Goal: Task Accomplishment & Management: Use online tool/utility

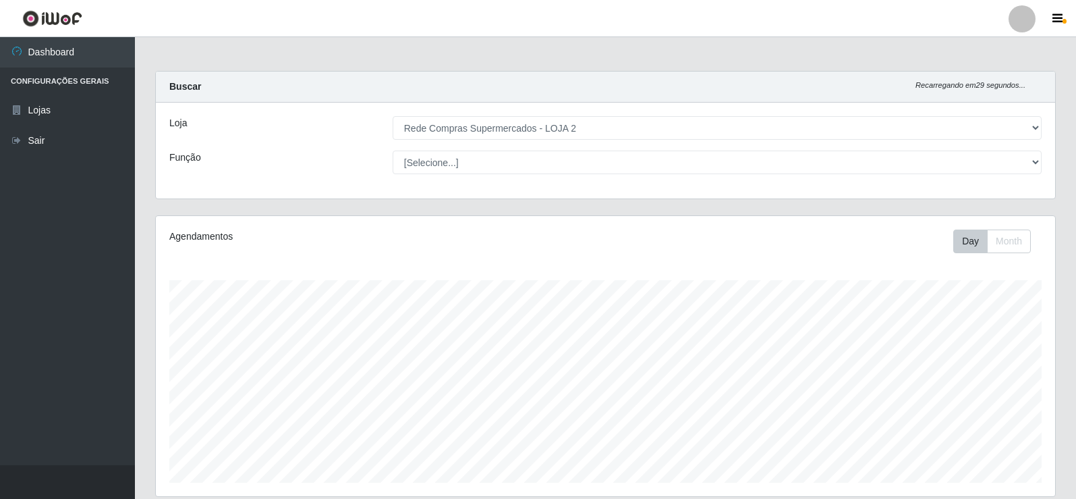
select select "161"
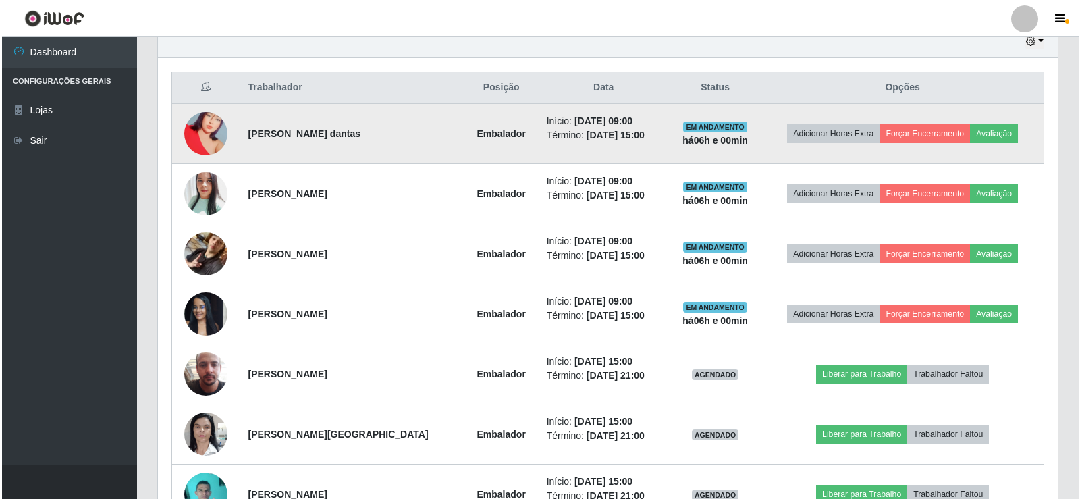
scroll to position [280, 900]
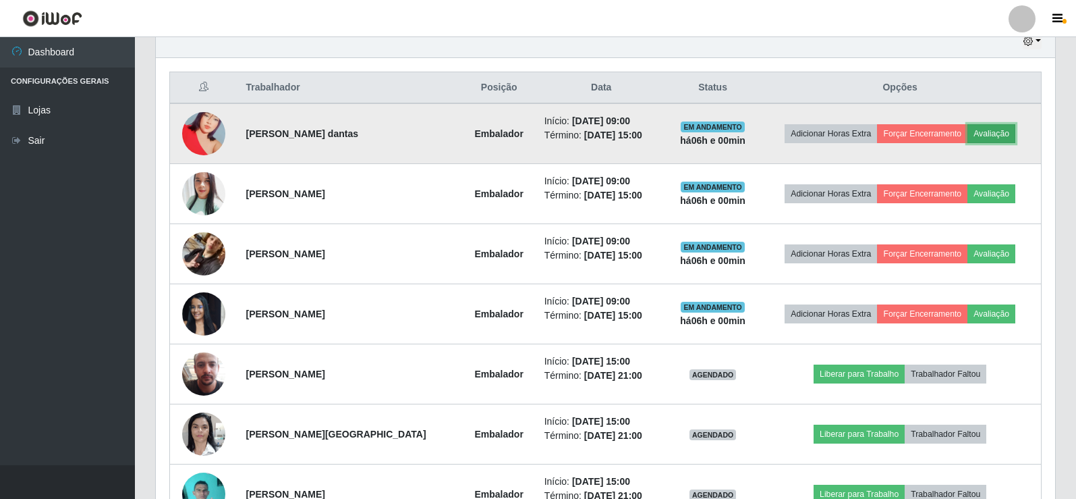
click at [993, 136] on button "Avaliação" at bounding box center [992, 133] width 48 height 19
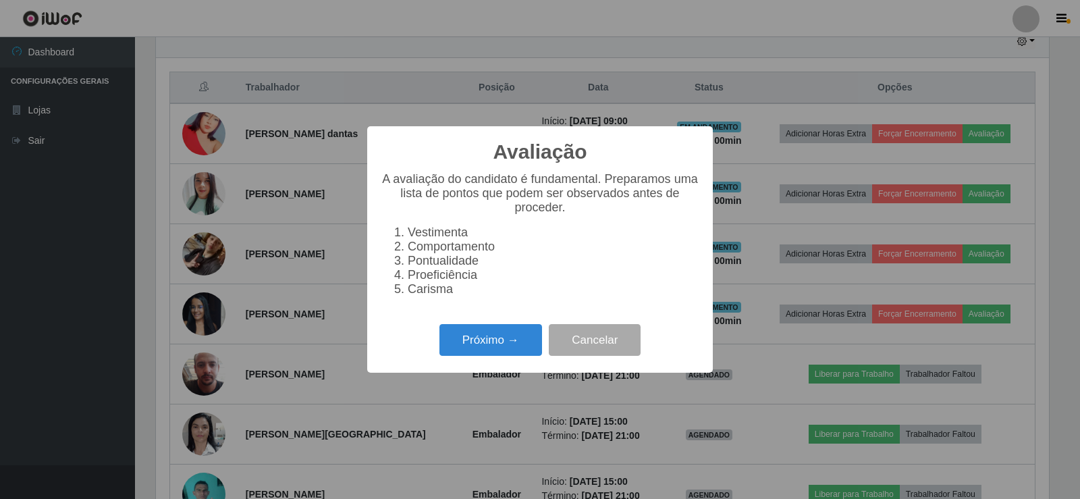
scroll to position [280, 893]
click at [470, 337] on button "Próximo →" at bounding box center [490, 340] width 103 height 32
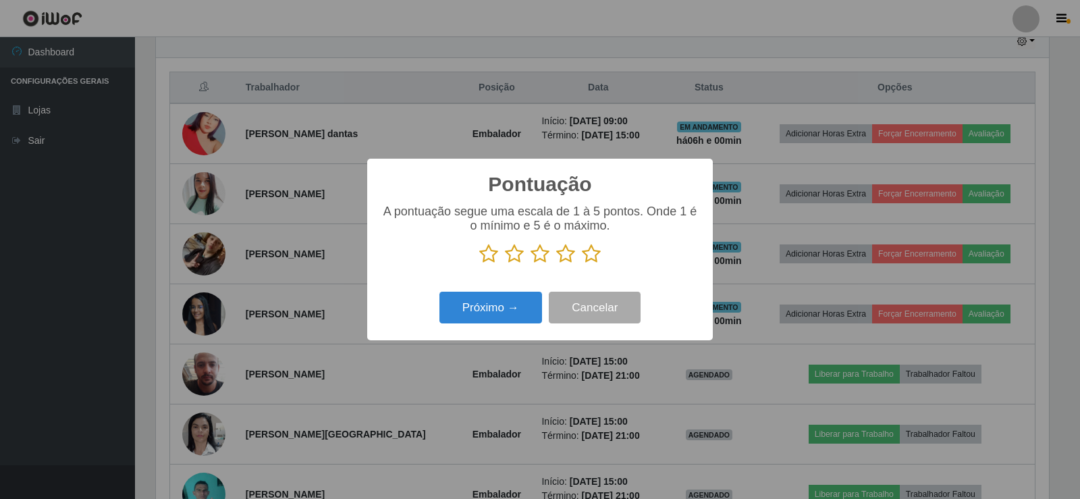
scroll to position [674529, 673916]
click at [596, 256] on icon at bounding box center [591, 254] width 19 height 20
click at [582, 264] on input "radio" at bounding box center [582, 264] width 0 height 0
click at [485, 309] on button "Próximo →" at bounding box center [490, 308] width 103 height 32
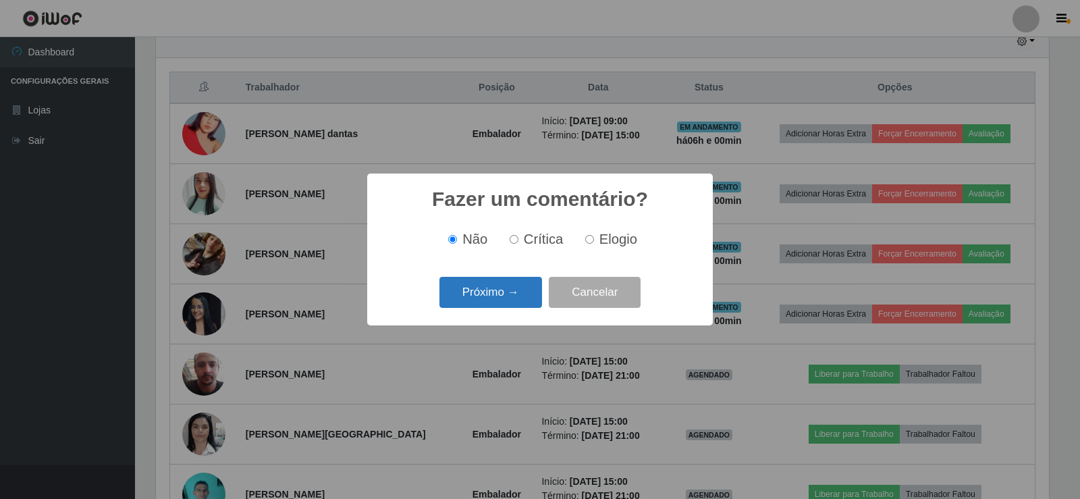
click at [514, 292] on button "Próximo →" at bounding box center [490, 293] width 103 height 32
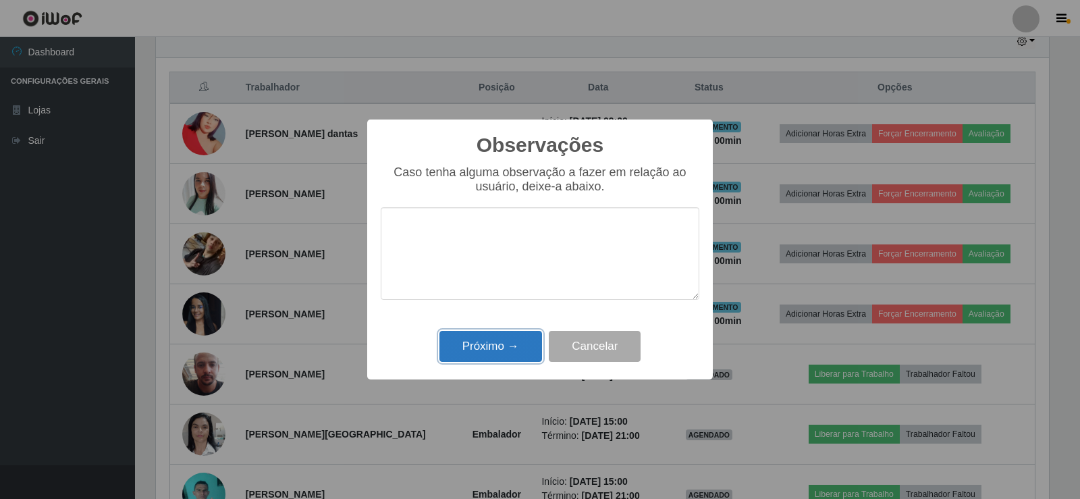
click at [496, 337] on button "Próximo →" at bounding box center [490, 347] width 103 height 32
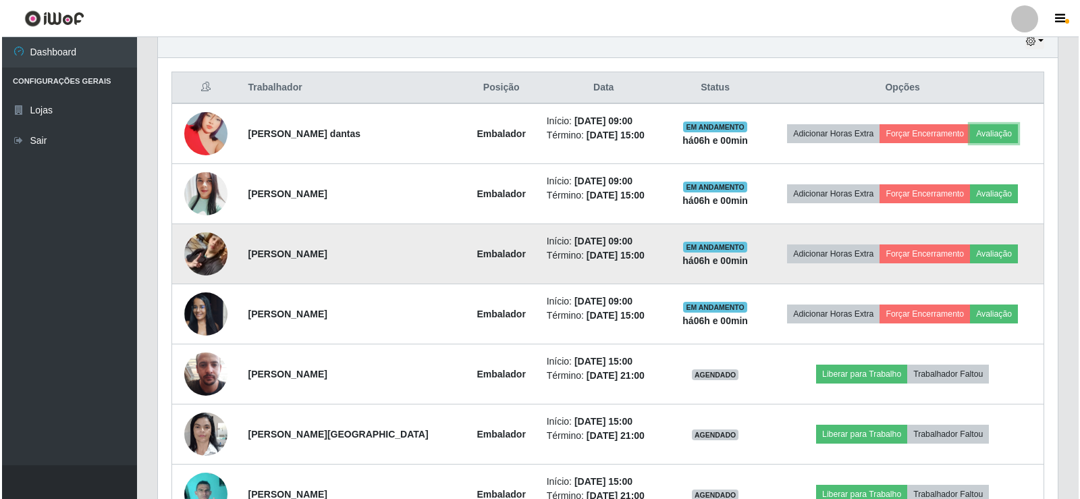
scroll to position [280, 900]
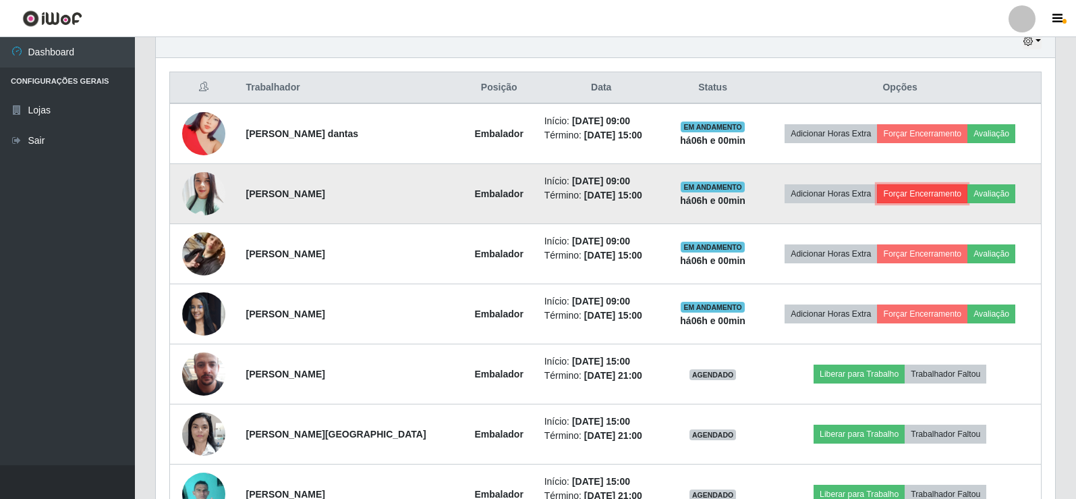
click at [964, 192] on button "Forçar Encerramento" at bounding box center [922, 193] width 90 height 19
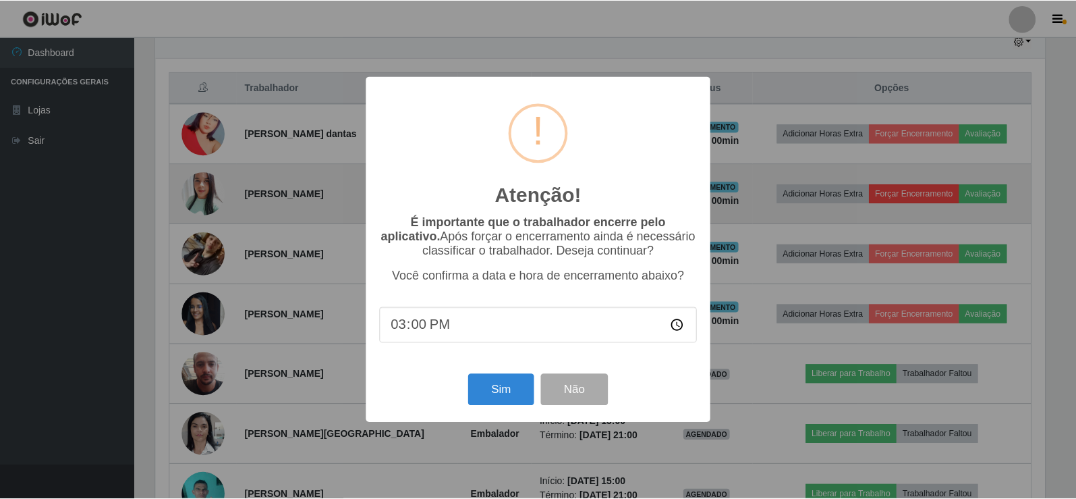
scroll to position [280, 893]
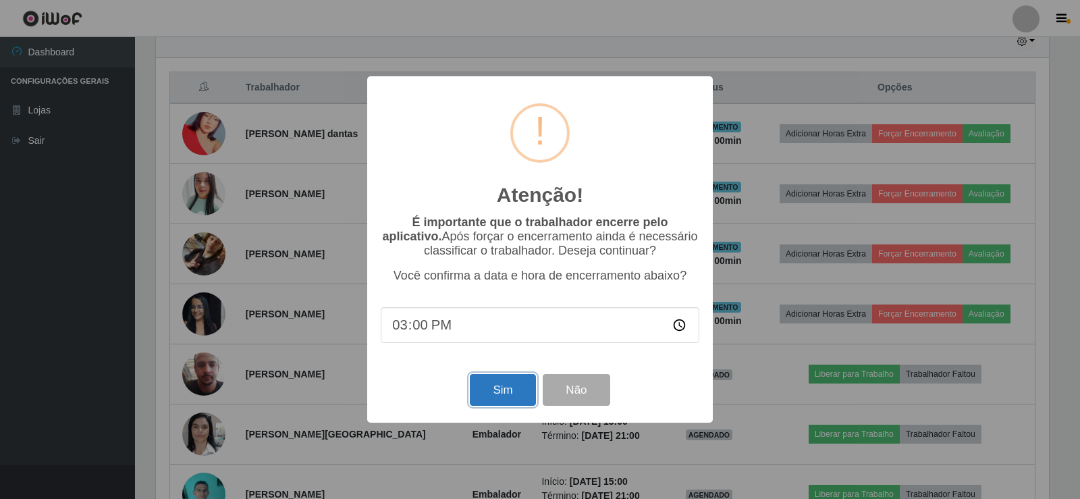
click at [505, 393] on button "Sim" at bounding box center [502, 390] width 65 height 32
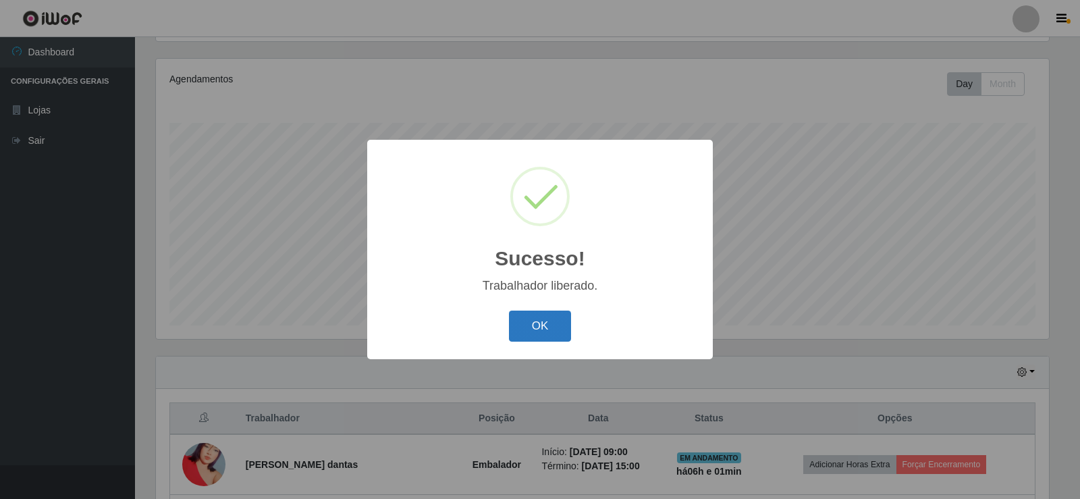
click at [563, 324] on button "OK" at bounding box center [540, 326] width 63 height 32
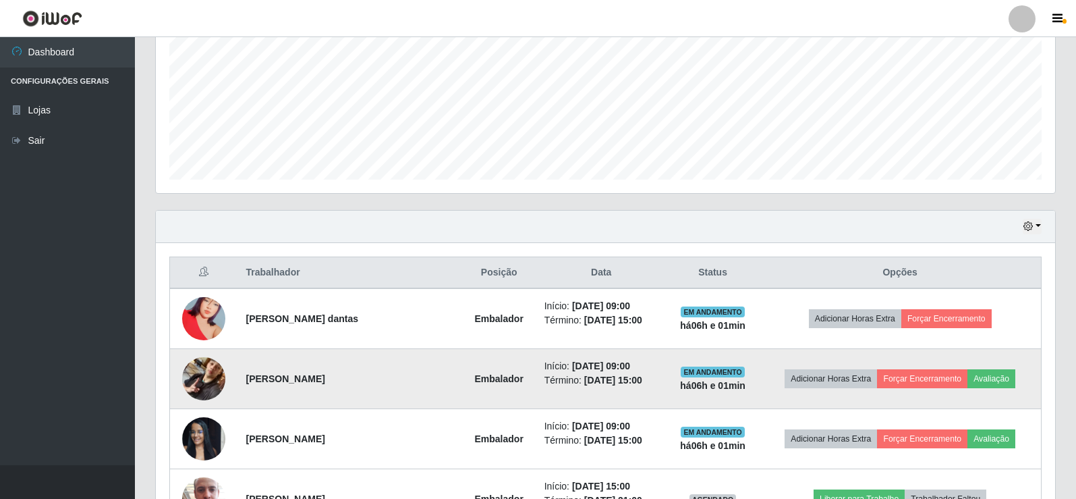
scroll to position [360, 0]
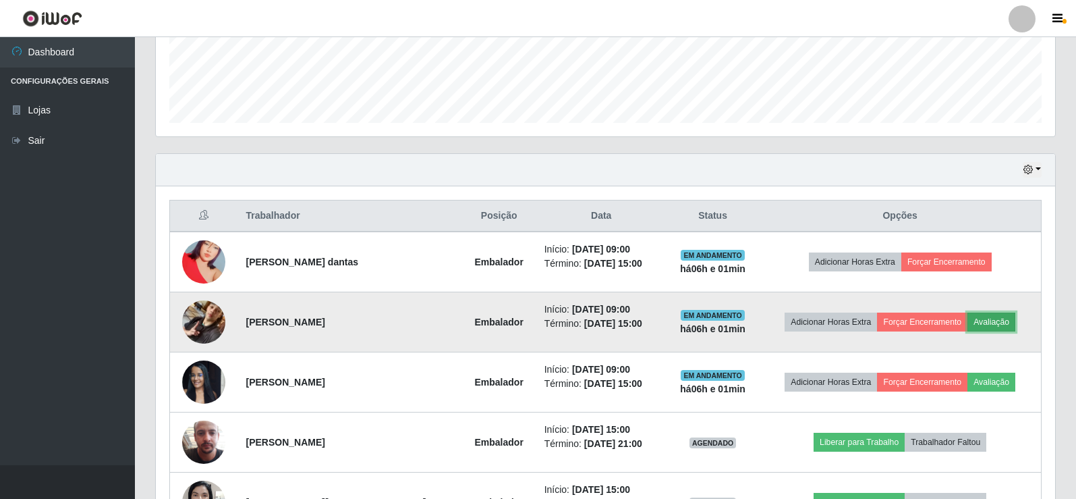
click at [999, 321] on button "Avaliação" at bounding box center [992, 321] width 48 height 19
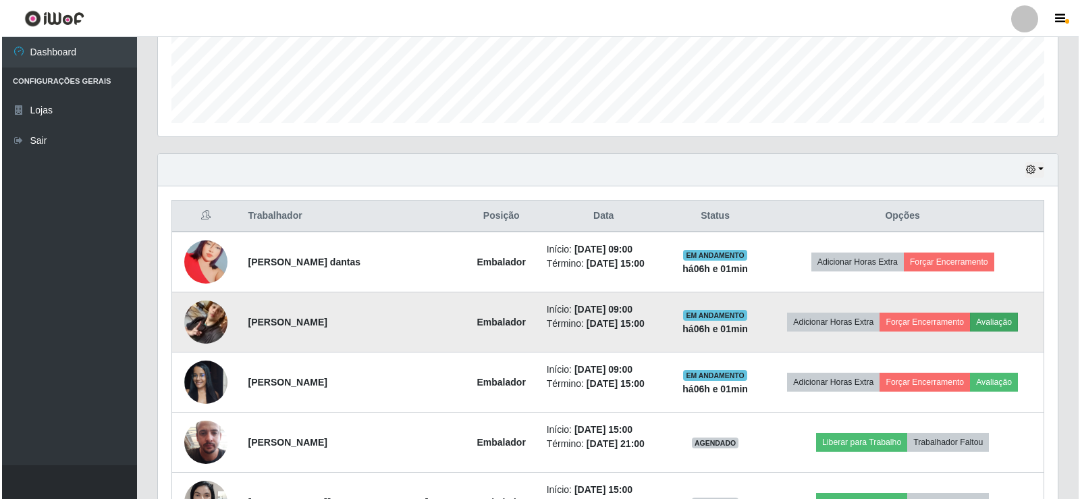
scroll to position [280, 893]
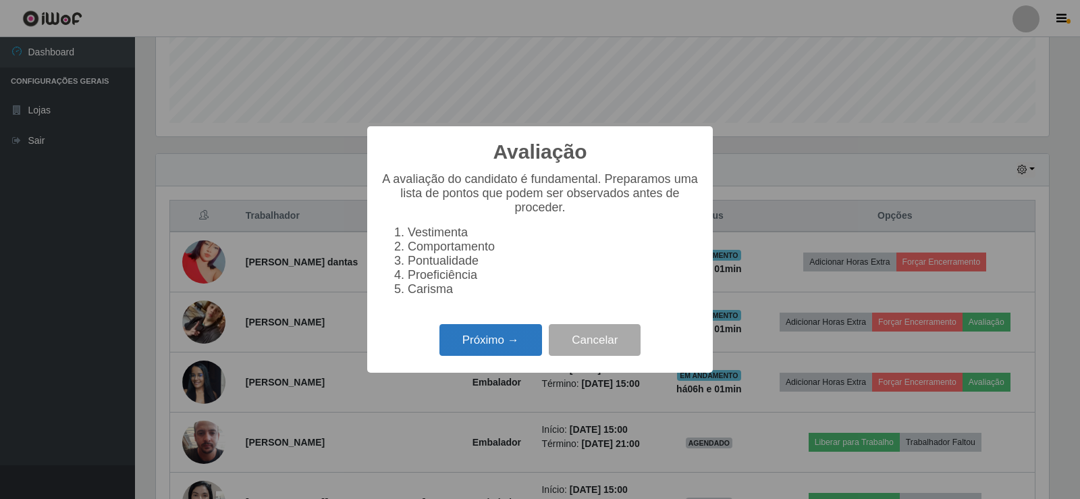
click at [505, 342] on button "Próximo →" at bounding box center [490, 340] width 103 height 32
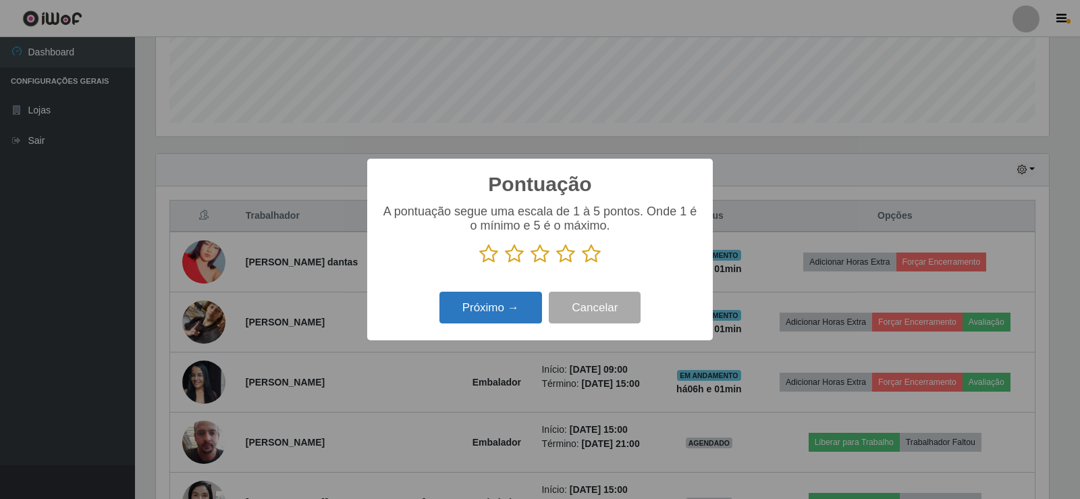
scroll to position [674529, 673916]
drag, startPoint x: 595, startPoint y: 256, endPoint x: 583, endPoint y: 260, distance: 12.0
click at [593, 258] on icon at bounding box center [591, 254] width 19 height 20
click at [582, 264] on input "radio" at bounding box center [582, 264] width 0 height 0
click at [528, 298] on button "Próximo →" at bounding box center [490, 308] width 103 height 32
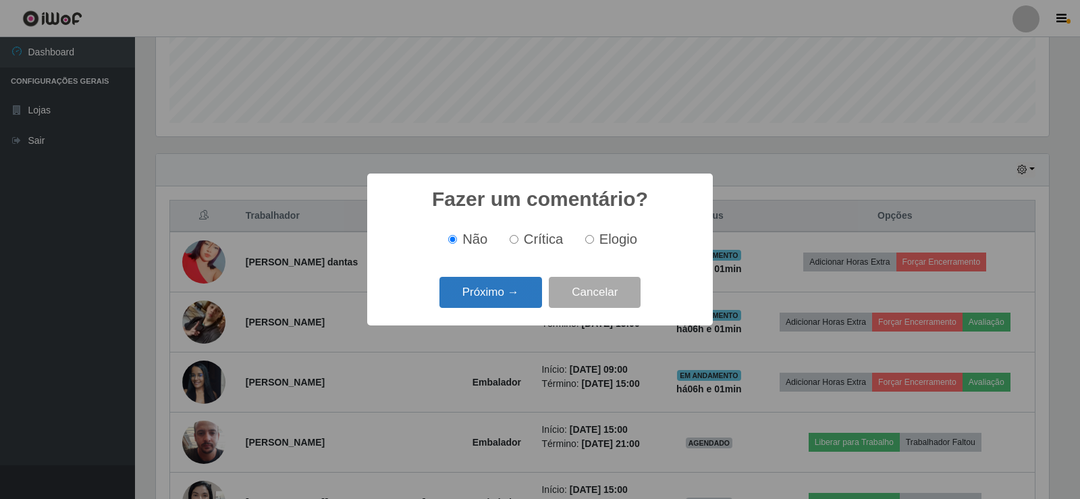
click at [522, 300] on button "Próximo →" at bounding box center [490, 293] width 103 height 32
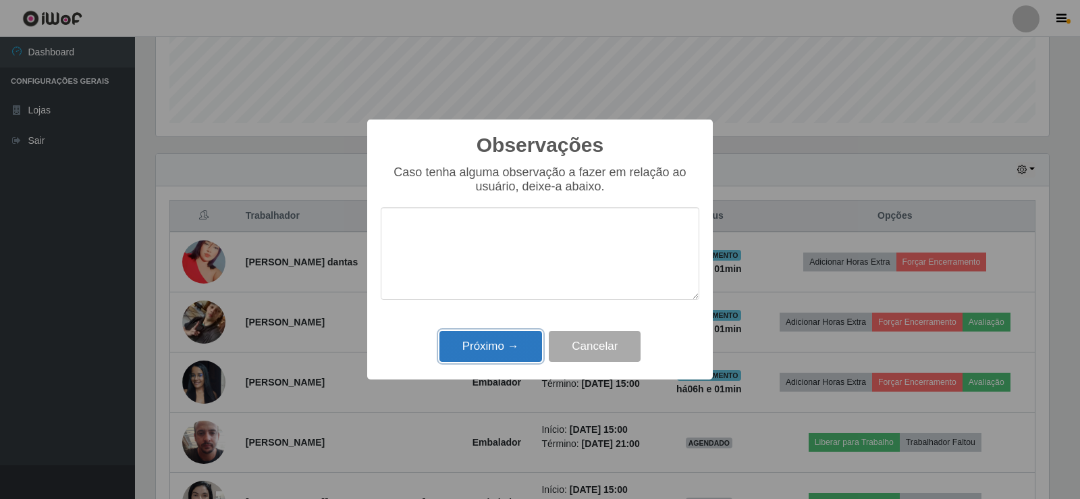
click at [491, 339] on button "Próximo →" at bounding box center [490, 347] width 103 height 32
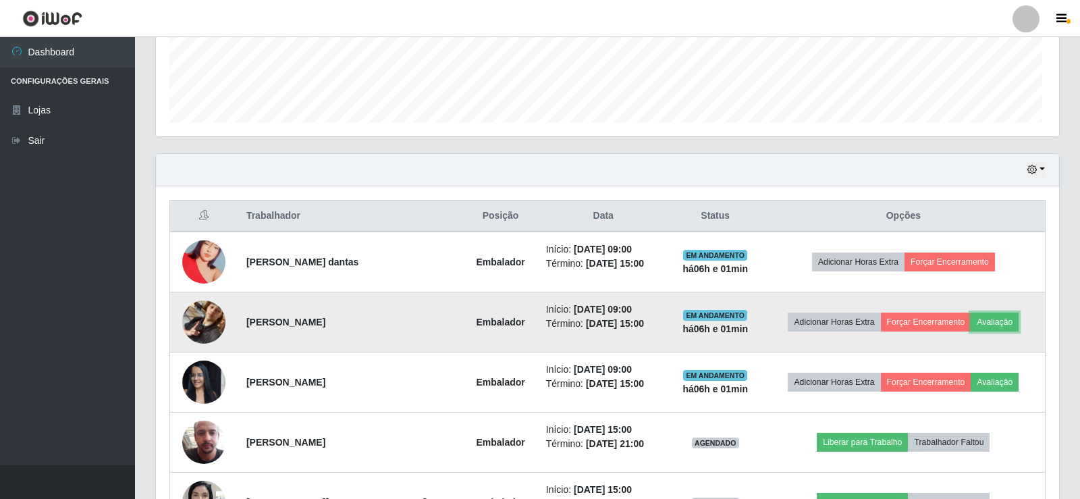
scroll to position [280, 900]
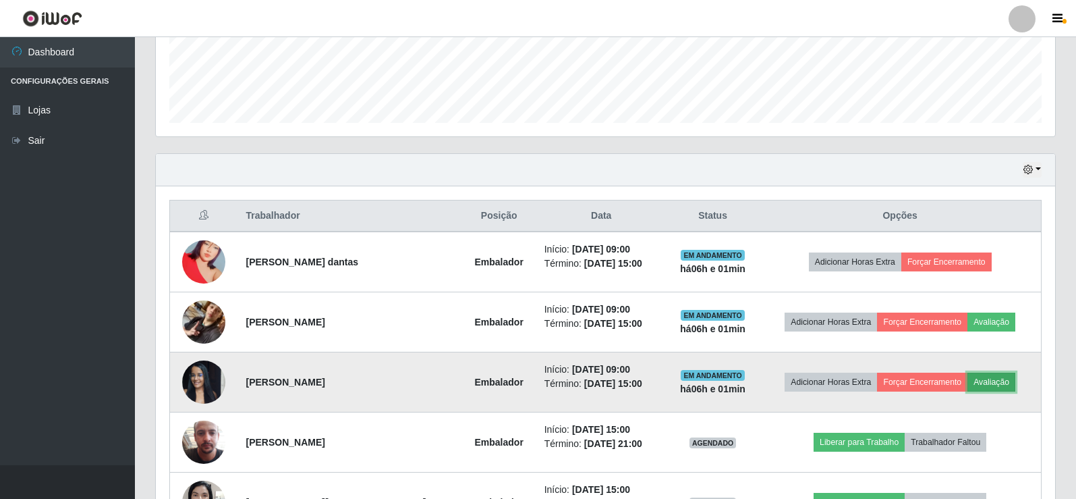
click at [991, 380] on button "Avaliação" at bounding box center [992, 381] width 48 height 19
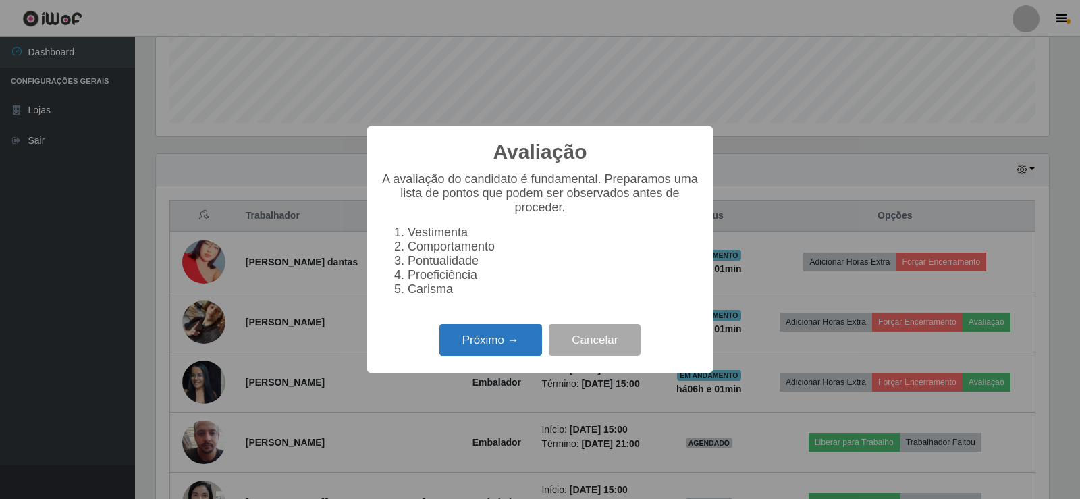
click at [466, 333] on button "Próximo →" at bounding box center [490, 340] width 103 height 32
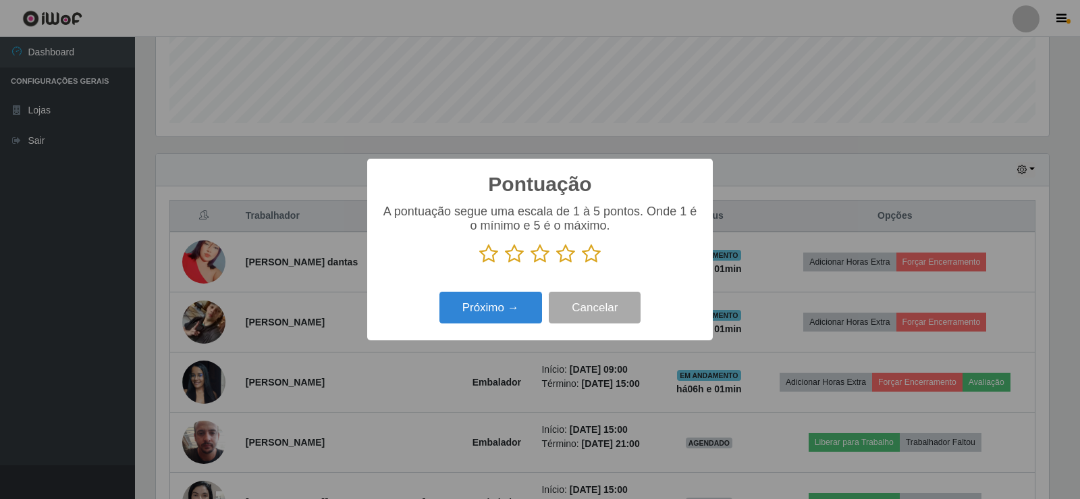
scroll to position [674529, 673916]
drag, startPoint x: 597, startPoint y: 259, endPoint x: 550, endPoint y: 271, distance: 48.1
click at [595, 259] on icon at bounding box center [591, 254] width 19 height 20
click at [582, 264] on input "radio" at bounding box center [582, 264] width 0 height 0
click at [483, 306] on button "Próximo →" at bounding box center [490, 308] width 103 height 32
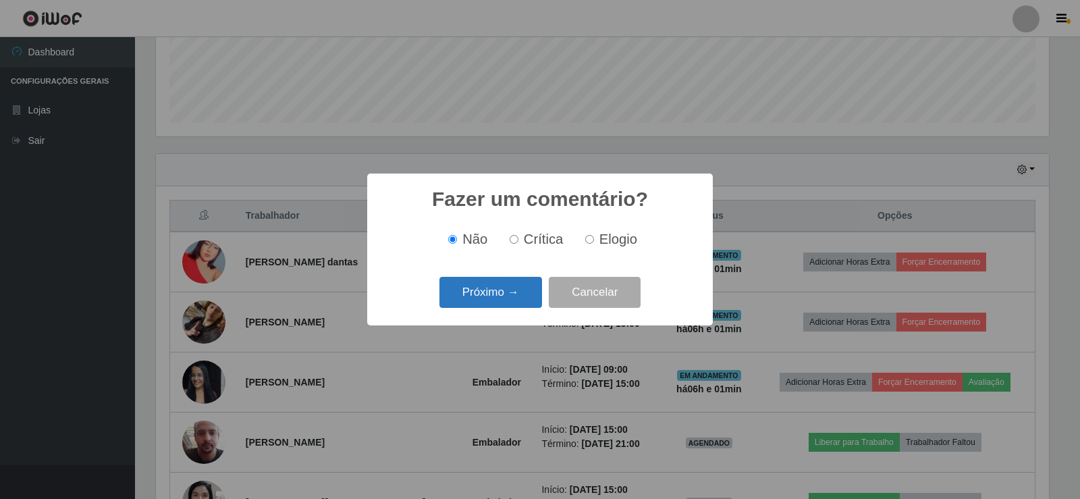
click at [515, 293] on button "Próximo →" at bounding box center [490, 293] width 103 height 32
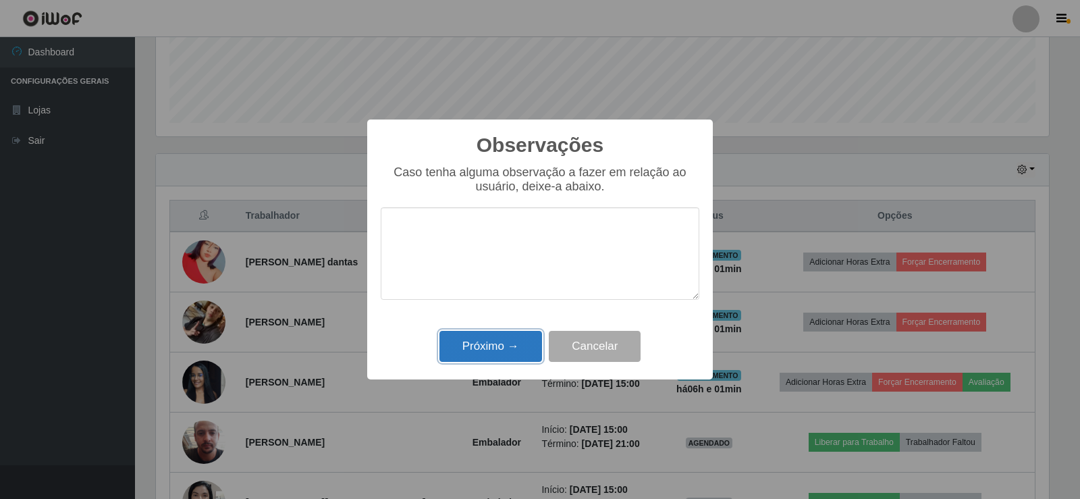
click at [505, 345] on button "Próximo →" at bounding box center [490, 347] width 103 height 32
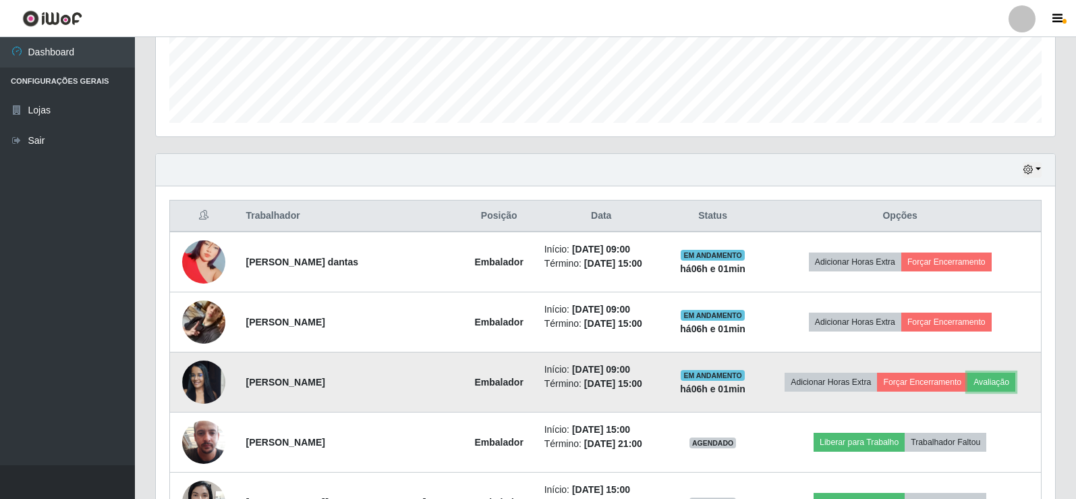
scroll to position [427, 0]
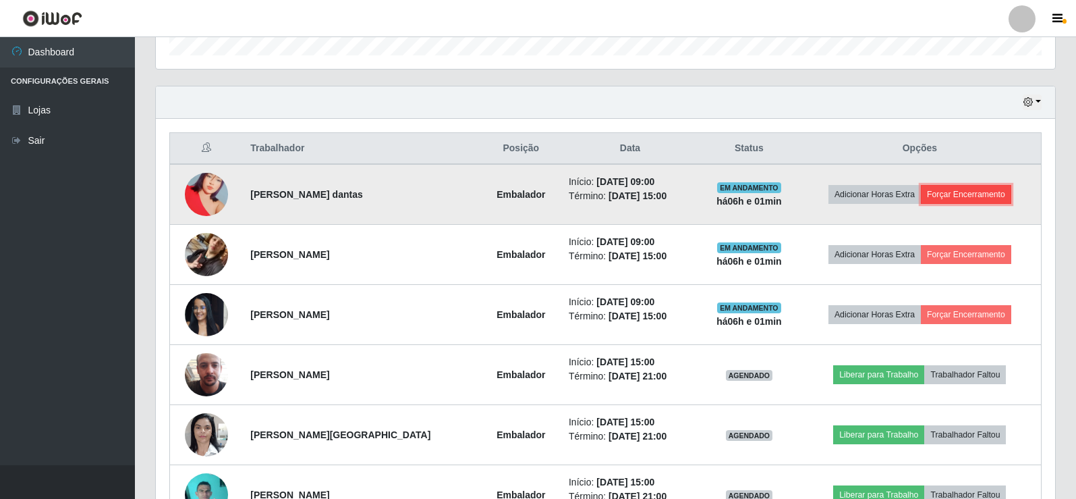
click at [999, 192] on button "Forçar Encerramento" at bounding box center [966, 194] width 90 height 19
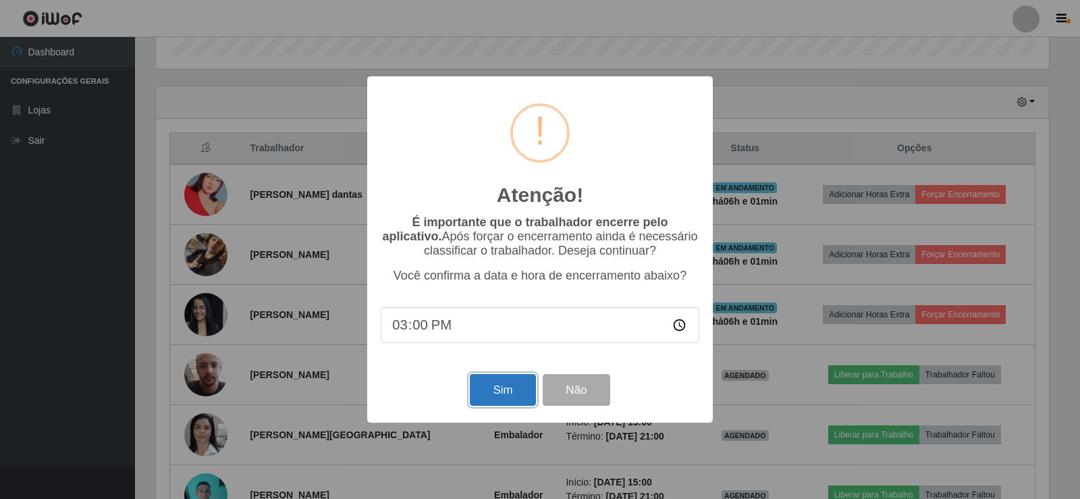
click at [503, 393] on button "Sim" at bounding box center [502, 390] width 65 height 32
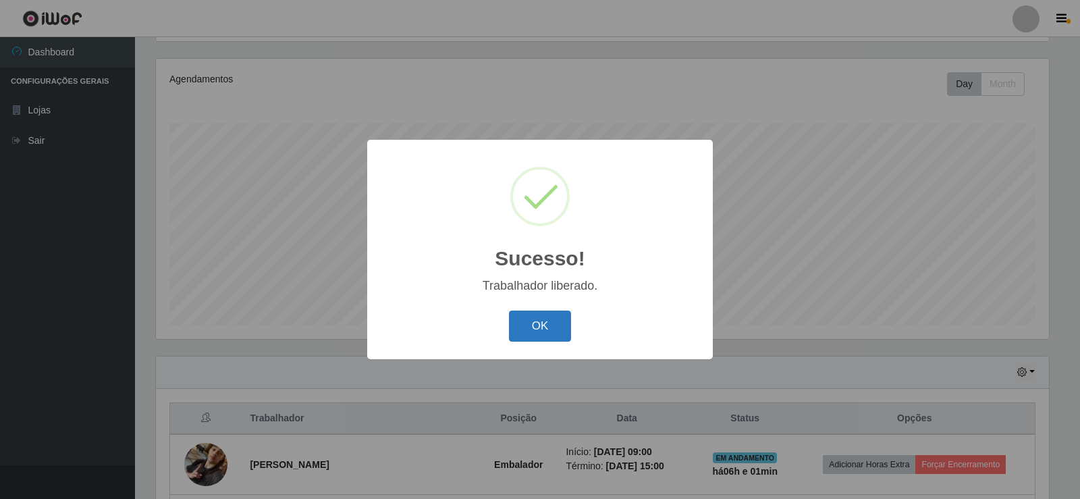
click at [547, 321] on button "OK" at bounding box center [540, 326] width 63 height 32
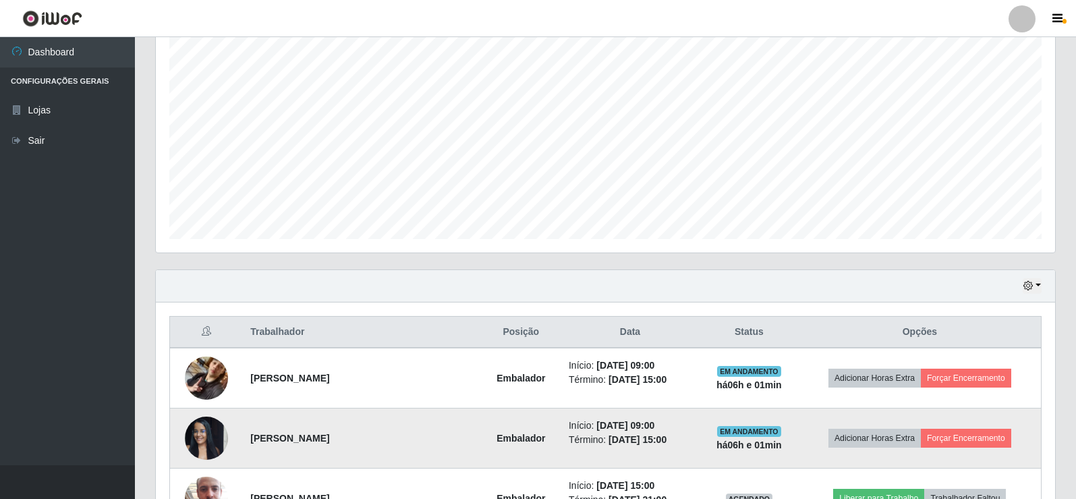
scroll to position [0, 0]
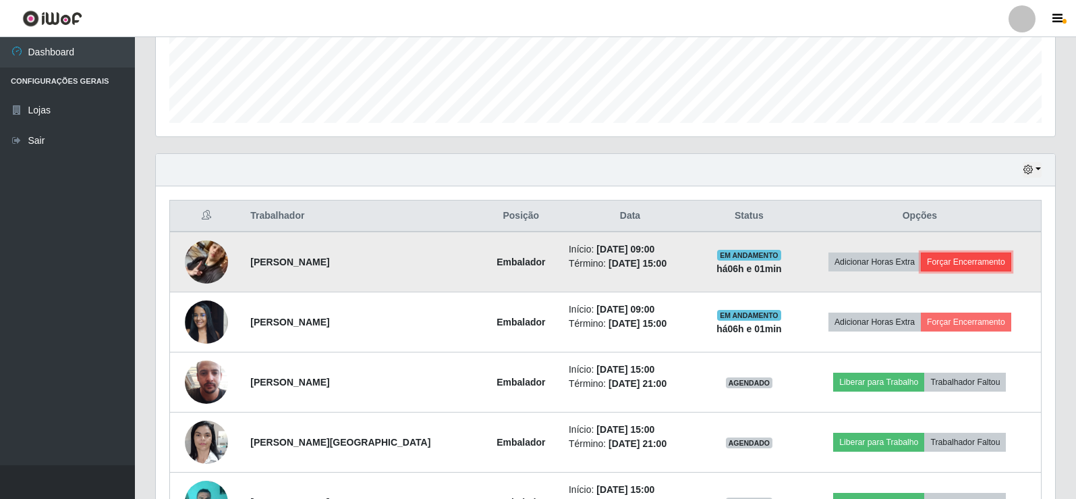
click at [972, 269] on button "Forçar Encerramento" at bounding box center [966, 261] width 90 height 19
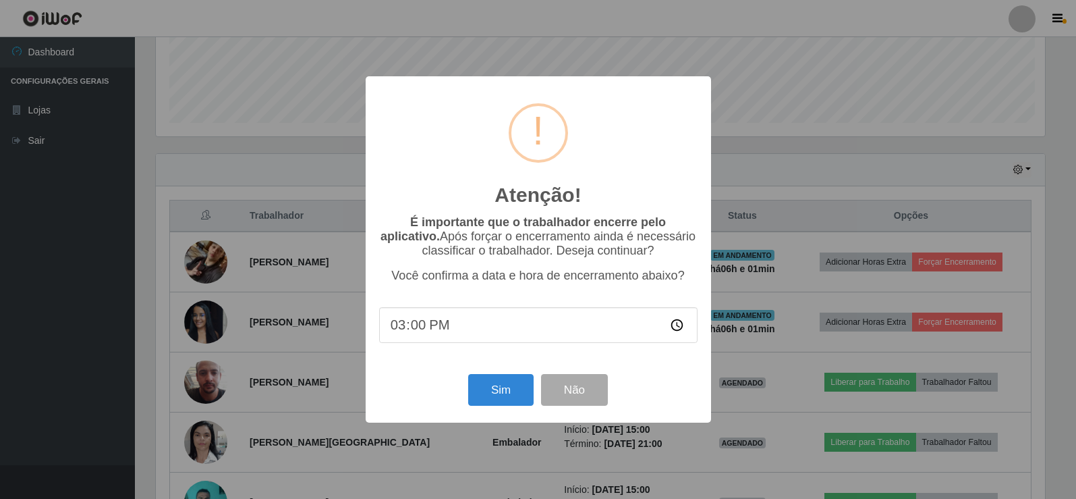
scroll to position [280, 893]
click at [485, 390] on button "Sim" at bounding box center [502, 390] width 65 height 32
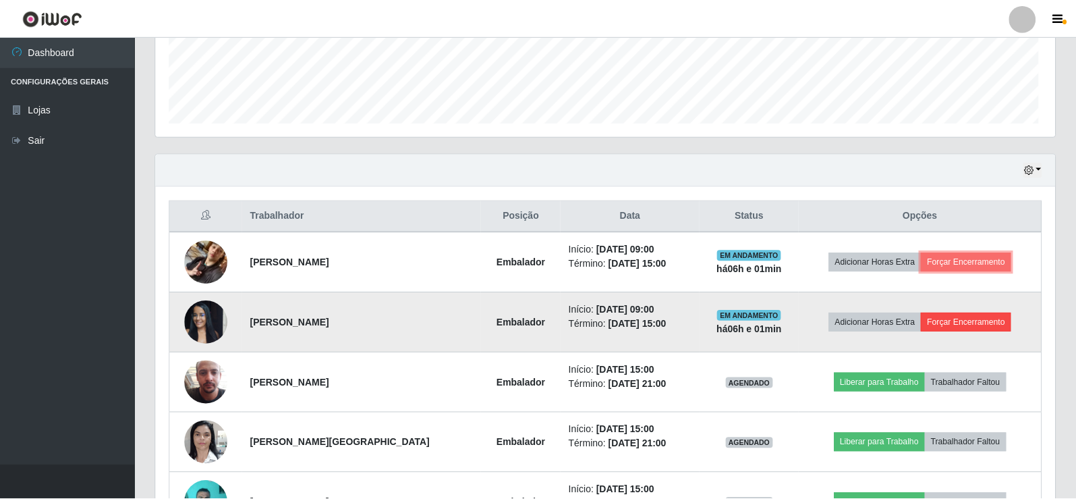
scroll to position [280, 900]
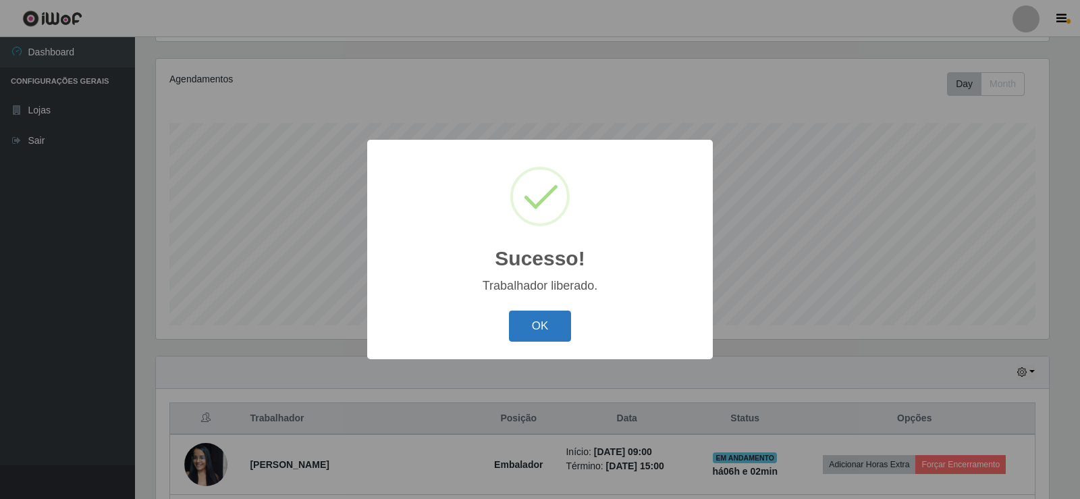
click at [552, 319] on button "OK" at bounding box center [540, 326] width 63 height 32
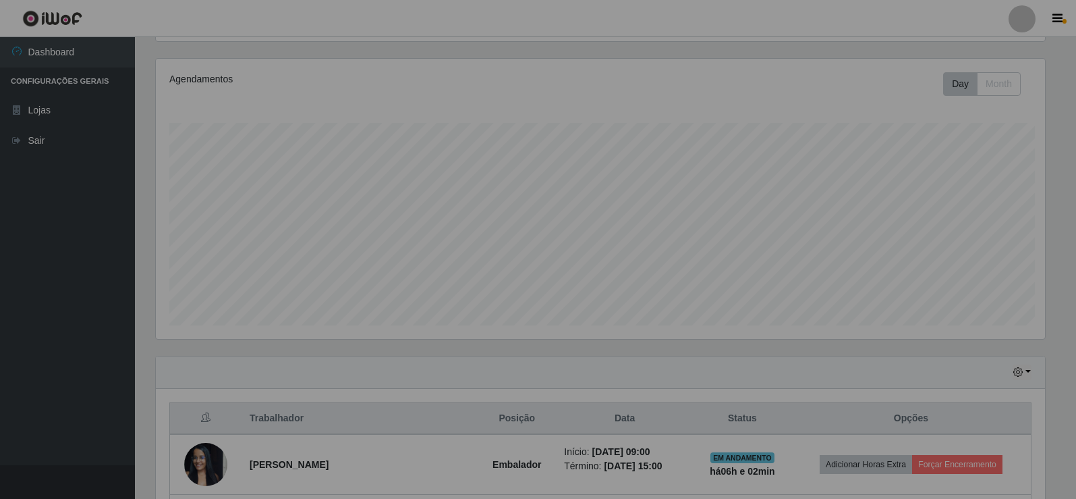
scroll to position [227, 0]
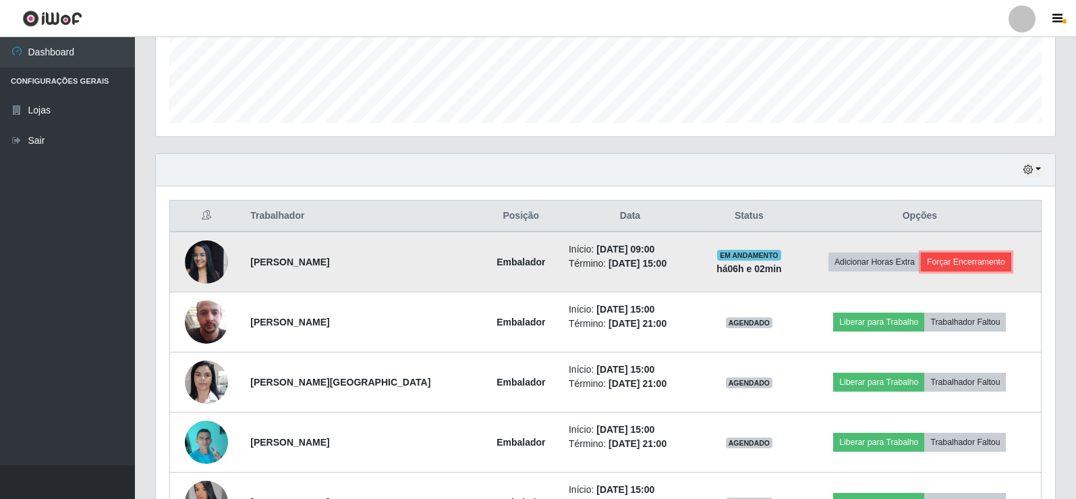
click at [964, 267] on button "Forçar Encerramento" at bounding box center [966, 261] width 90 height 19
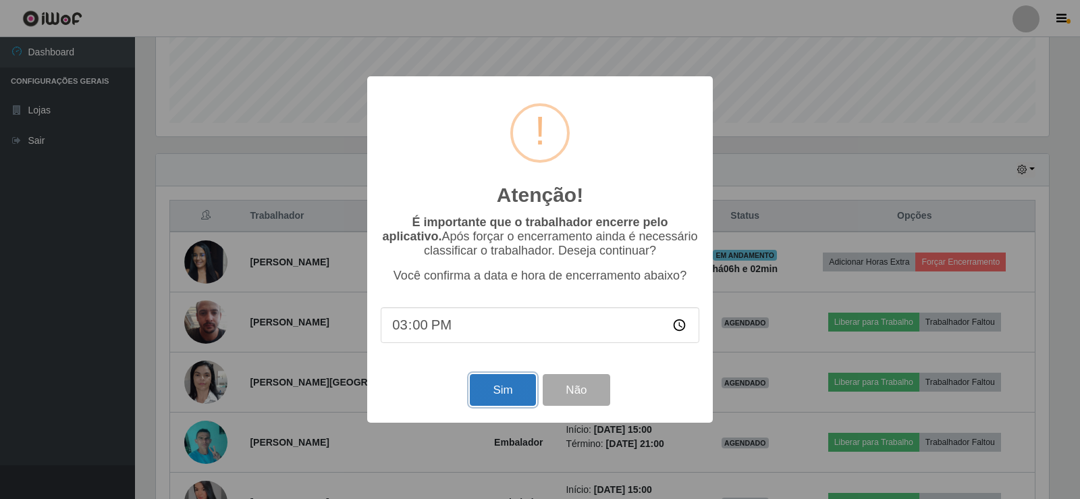
click at [501, 384] on button "Sim" at bounding box center [502, 390] width 65 height 32
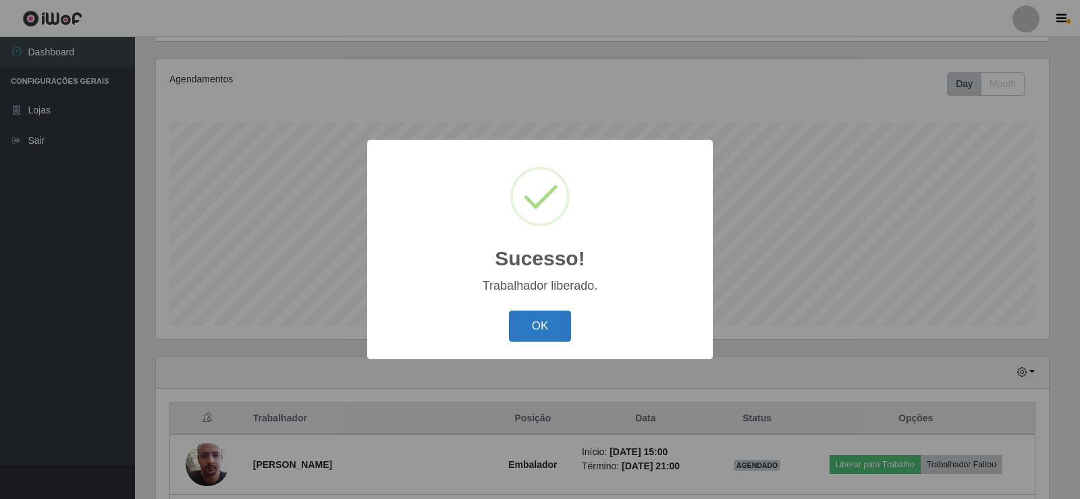
click at [548, 314] on button "OK" at bounding box center [540, 326] width 63 height 32
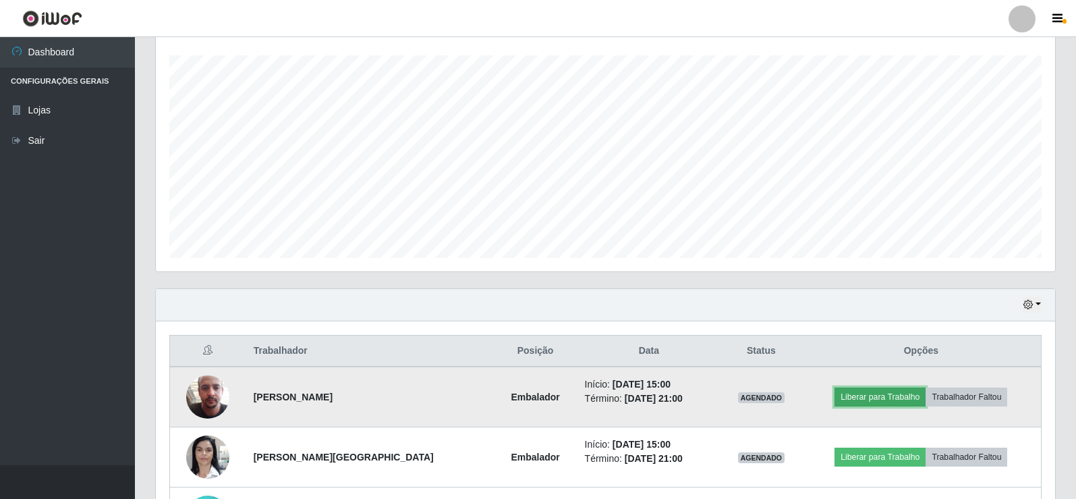
click at [868, 392] on button "Liberar para Trabalho" at bounding box center [880, 396] width 91 height 19
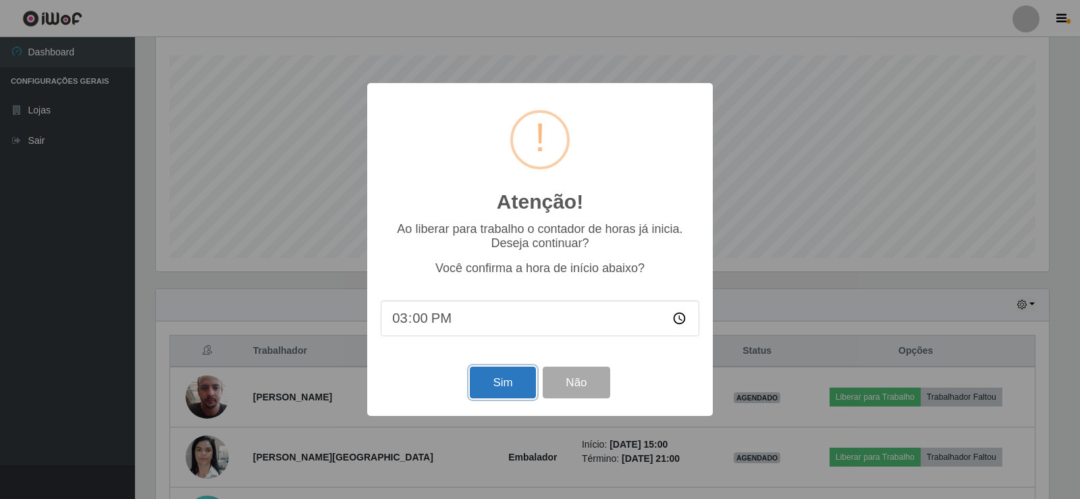
click at [491, 387] on button "Sim" at bounding box center [502, 382] width 65 height 32
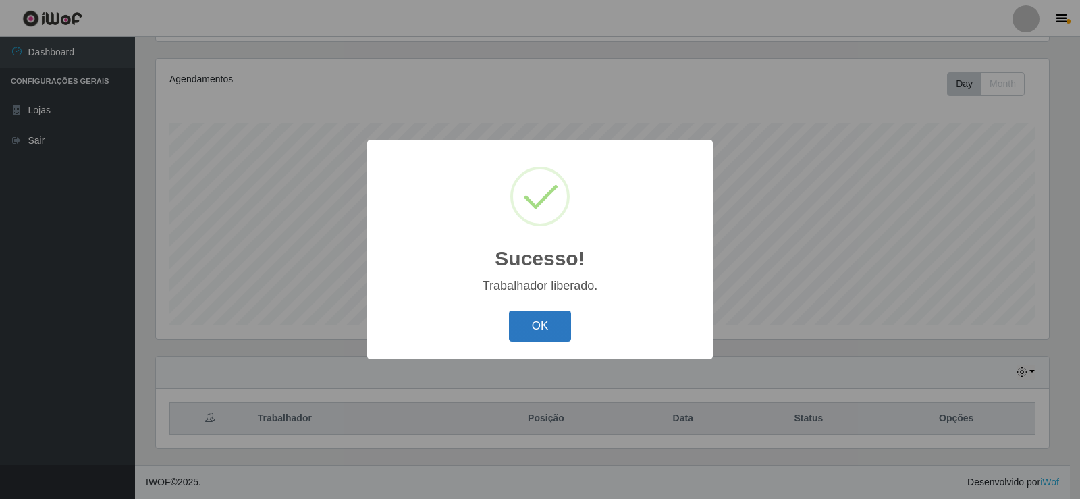
click at [556, 330] on button "OK" at bounding box center [540, 326] width 63 height 32
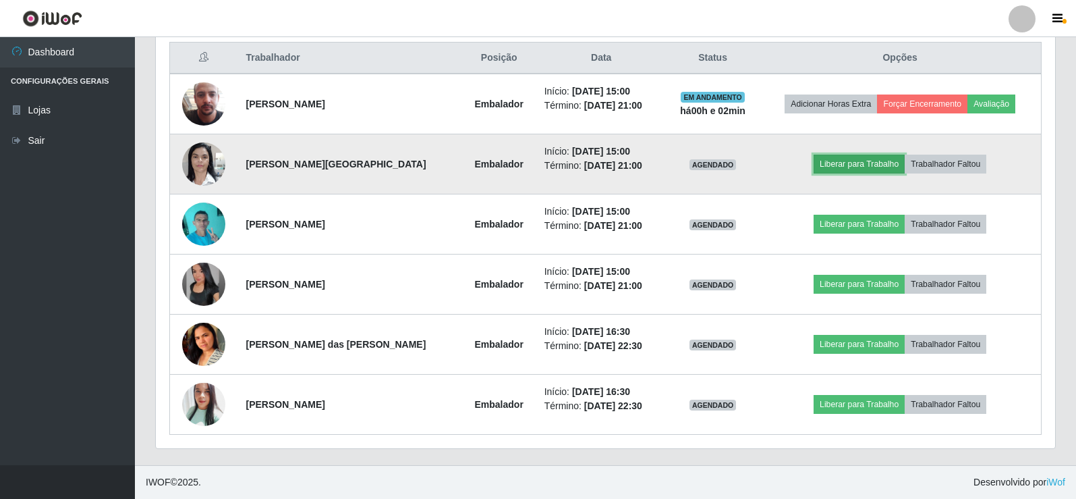
click at [872, 161] on button "Liberar para Trabalho" at bounding box center [859, 164] width 91 height 19
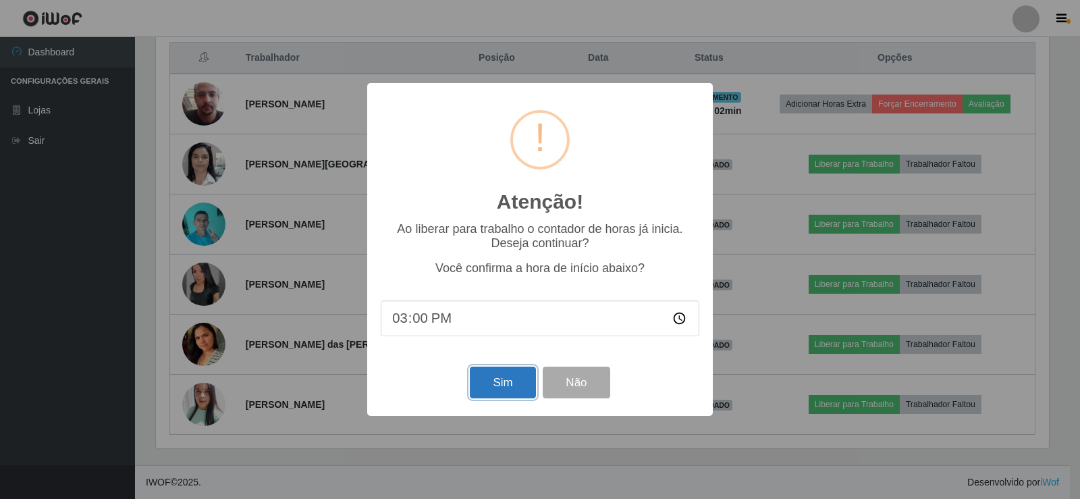
click at [502, 383] on button "Sim" at bounding box center [502, 382] width 65 height 32
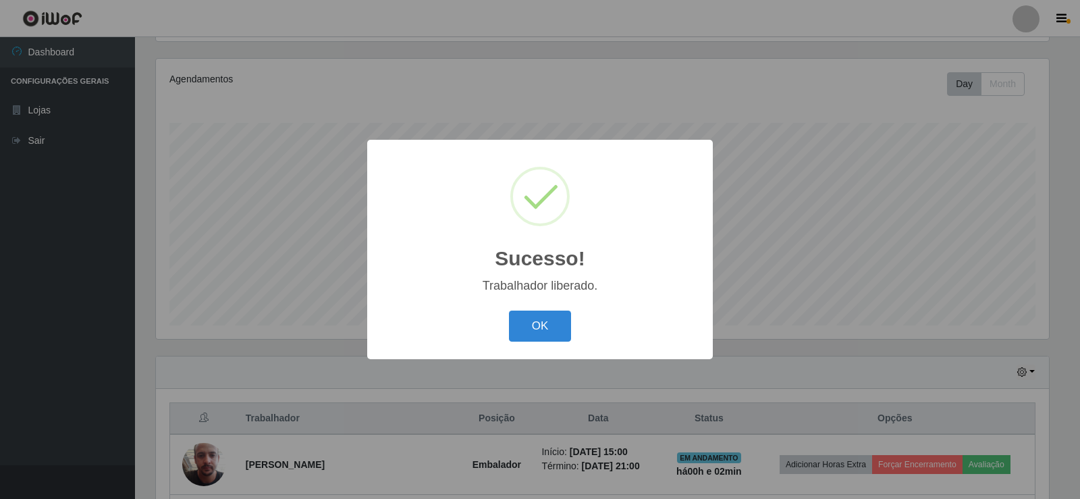
drag, startPoint x: 547, startPoint y: 334, endPoint x: 578, endPoint y: 302, distance: 44.4
click at [547, 335] on button "OK" at bounding box center [540, 326] width 63 height 32
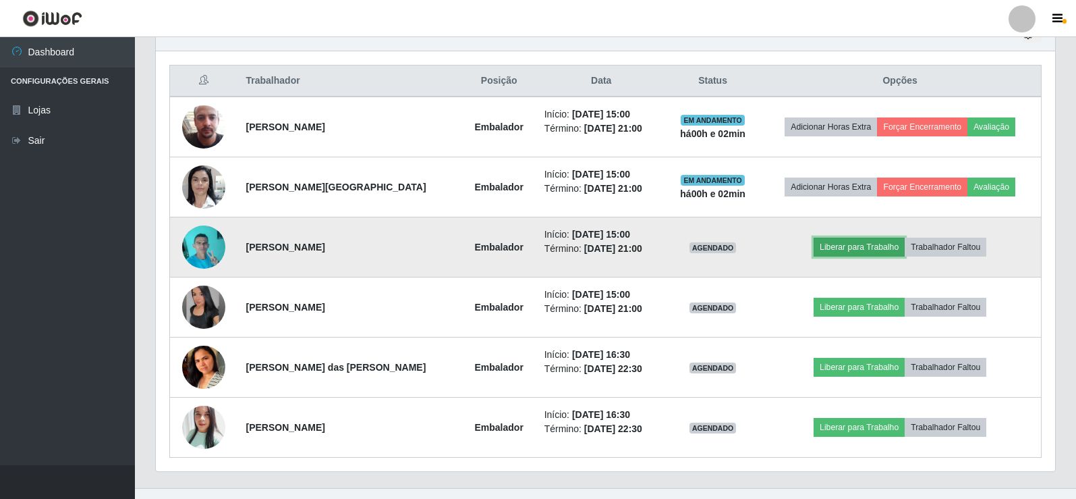
click at [841, 244] on button "Liberar para Trabalho" at bounding box center [859, 247] width 91 height 19
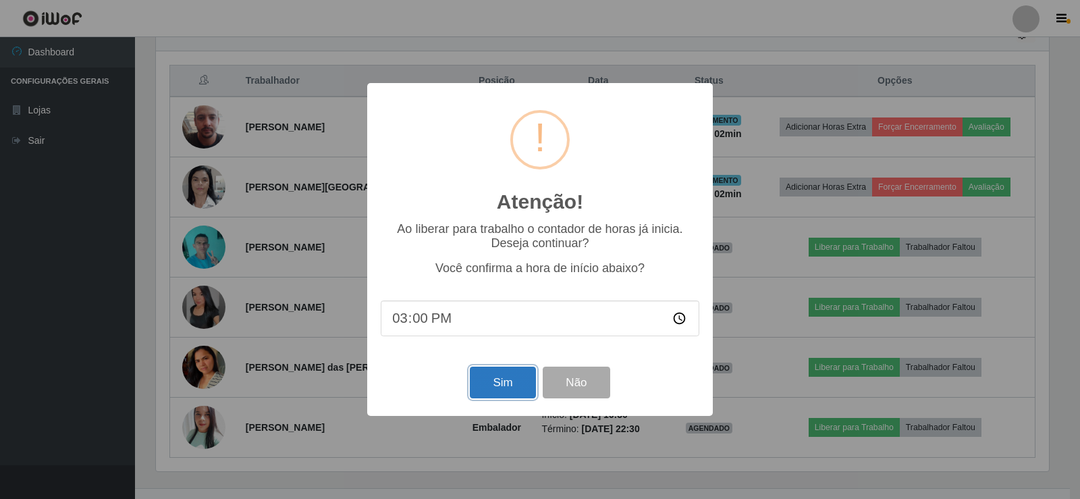
click at [486, 379] on button "Sim" at bounding box center [502, 382] width 65 height 32
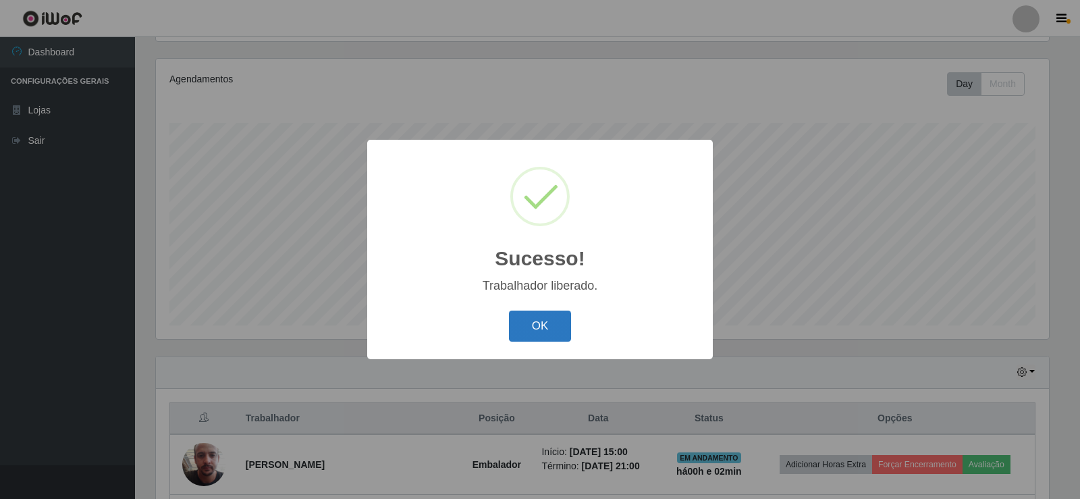
click at [555, 321] on button "OK" at bounding box center [540, 326] width 63 height 32
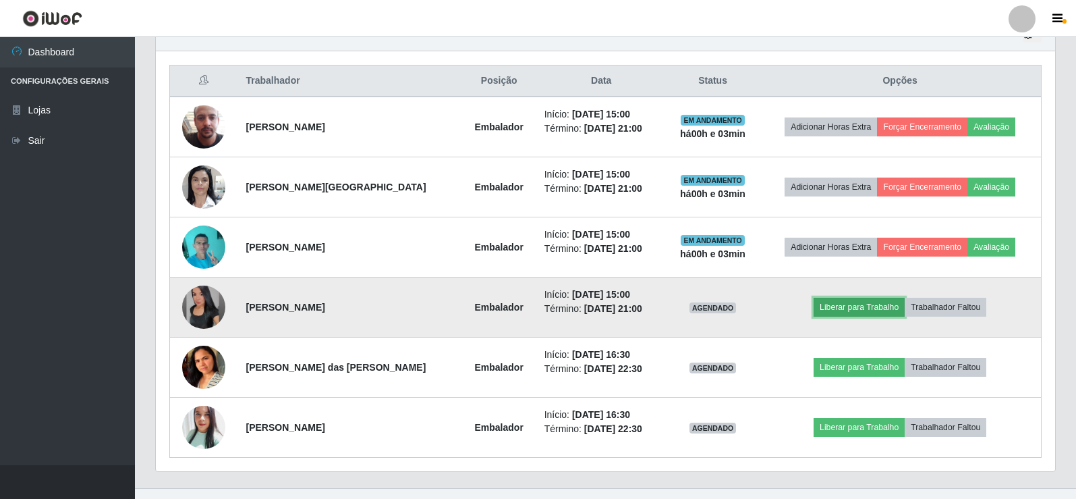
click at [837, 306] on button "Liberar para Trabalho" at bounding box center [859, 307] width 91 height 19
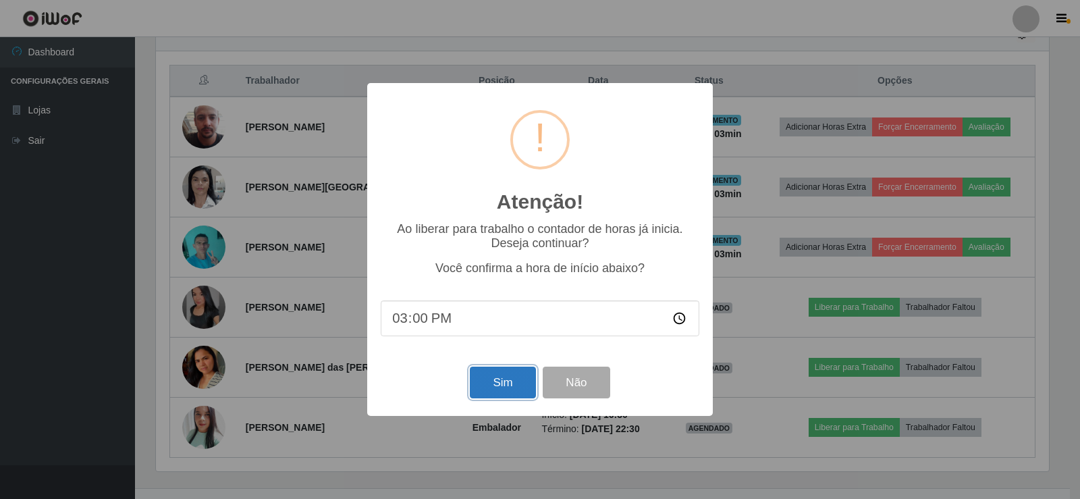
click at [496, 385] on button "Sim" at bounding box center [502, 382] width 65 height 32
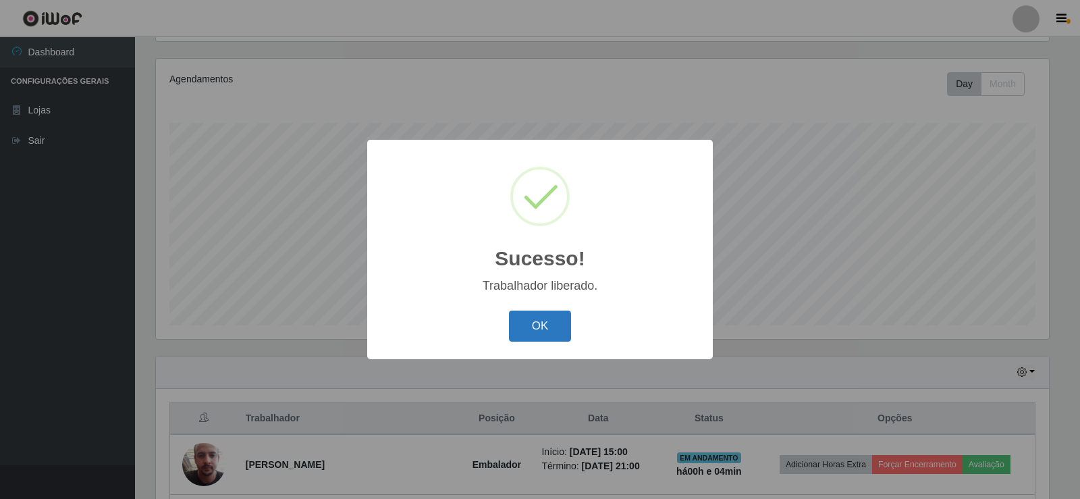
drag, startPoint x: 534, startPoint y: 333, endPoint x: 538, endPoint y: 491, distance: 158.0
click at [532, 333] on button "OK" at bounding box center [540, 326] width 63 height 32
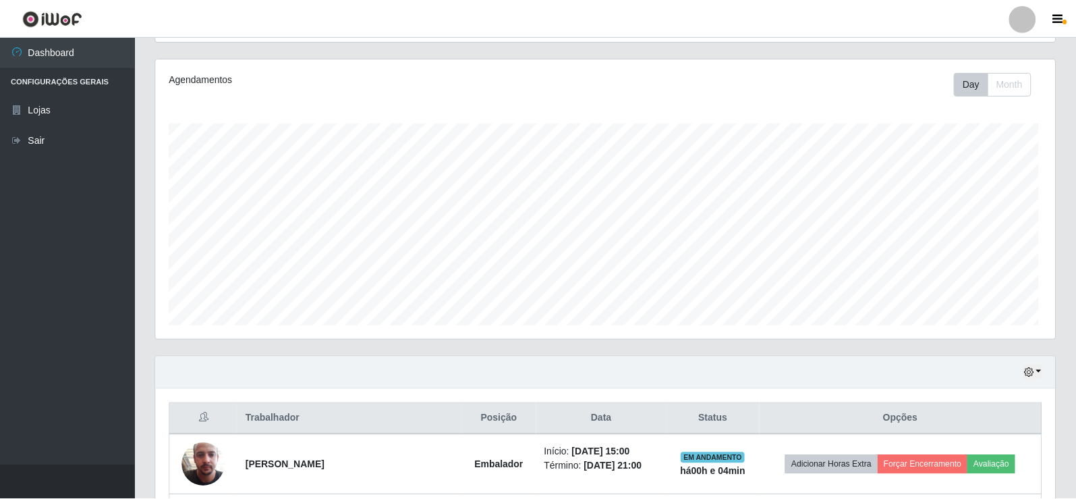
scroll to position [280, 900]
